Goal: Task Accomplishment & Management: Use online tool/utility

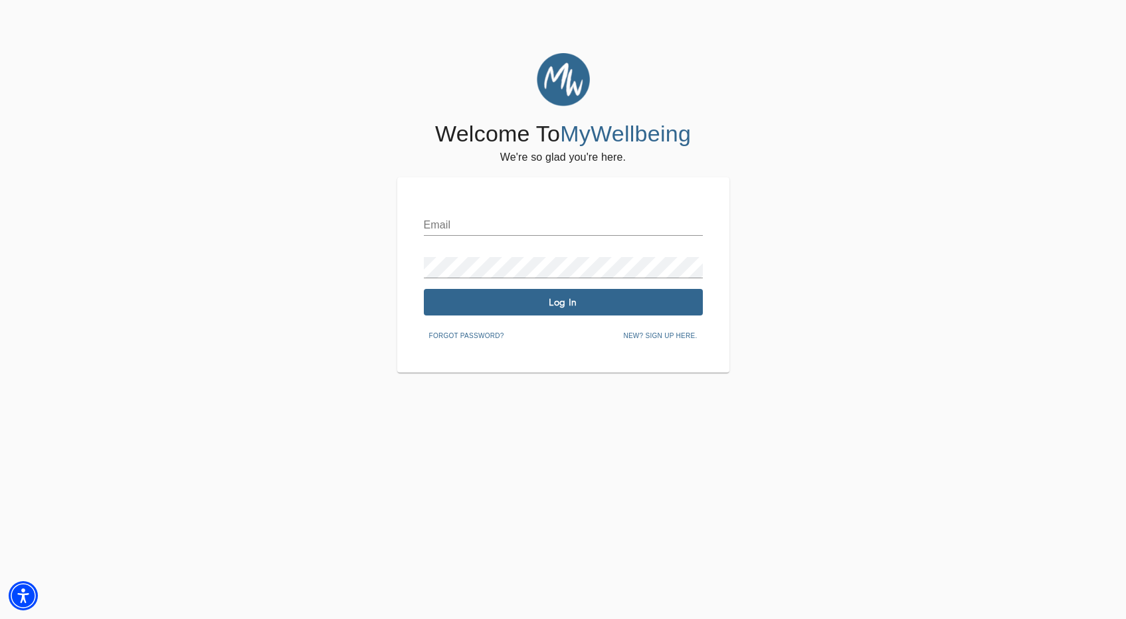
click at [533, 234] on input "text" at bounding box center [563, 225] width 279 height 21
type input "[EMAIL_ADDRESS][DOMAIN_NAME]"
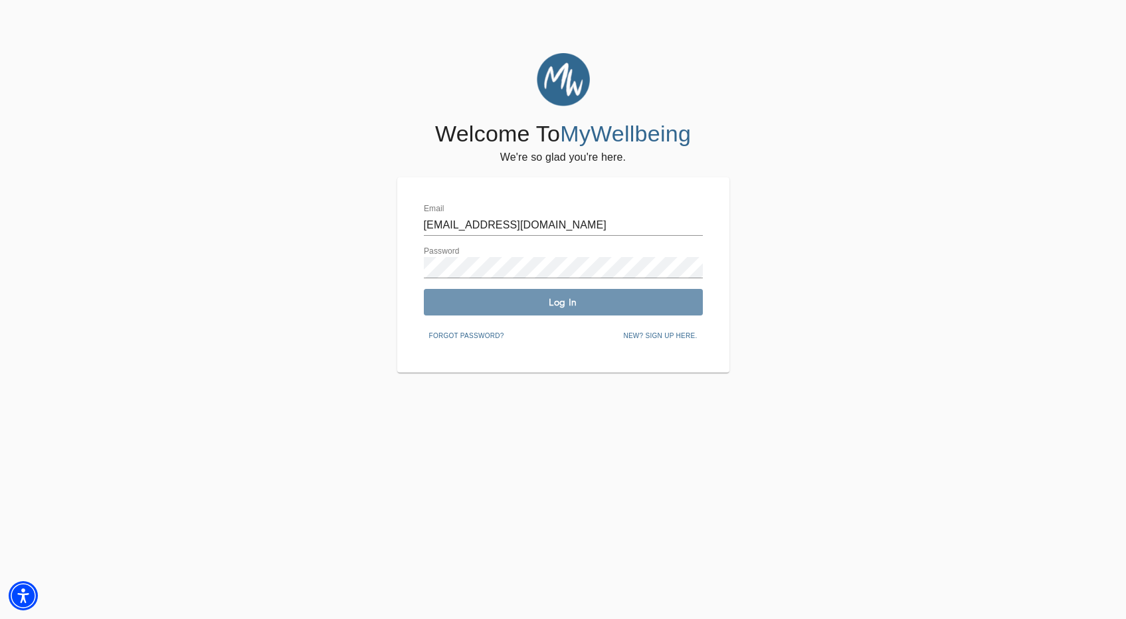
click at [521, 302] on span "Log In" at bounding box center [563, 302] width 268 height 13
